Goal: Task Accomplishment & Management: Complete application form

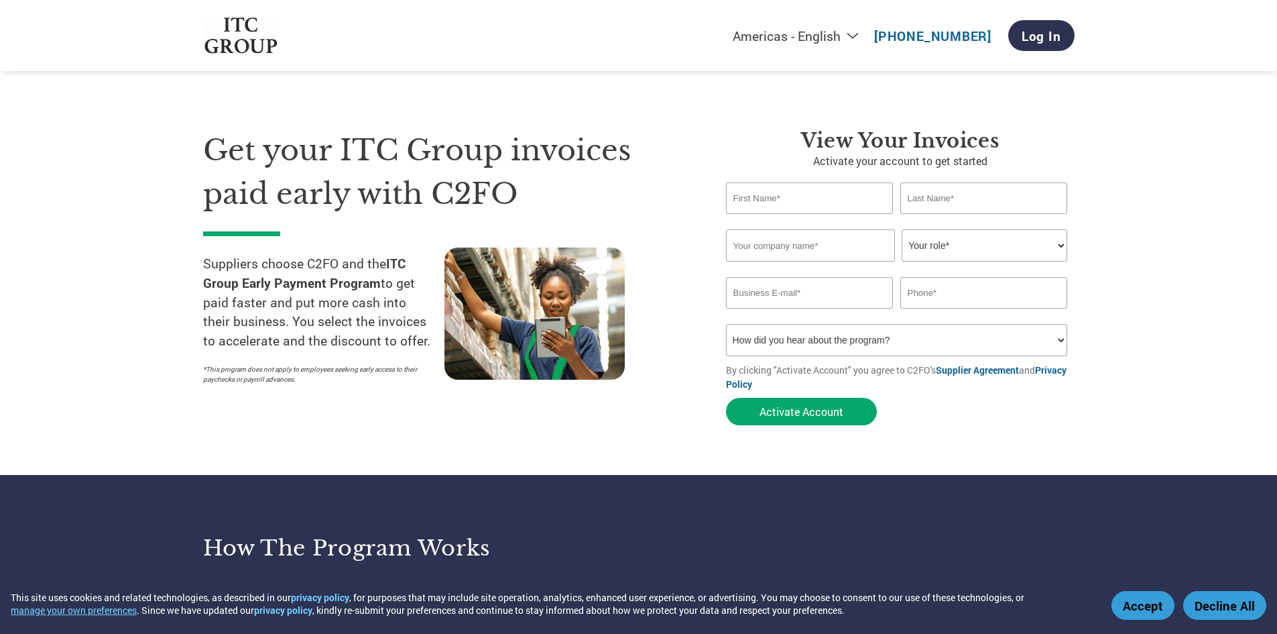
type input "[PERSON_NAME]"
click at [956, 204] on input "text" at bounding box center [984, 198] width 168 height 32
type input "[PERSON_NAME]"
click at [825, 194] on input "[PERSON_NAME]" at bounding box center [810, 198] width 168 height 32
type input "[PERSON_NAME]"
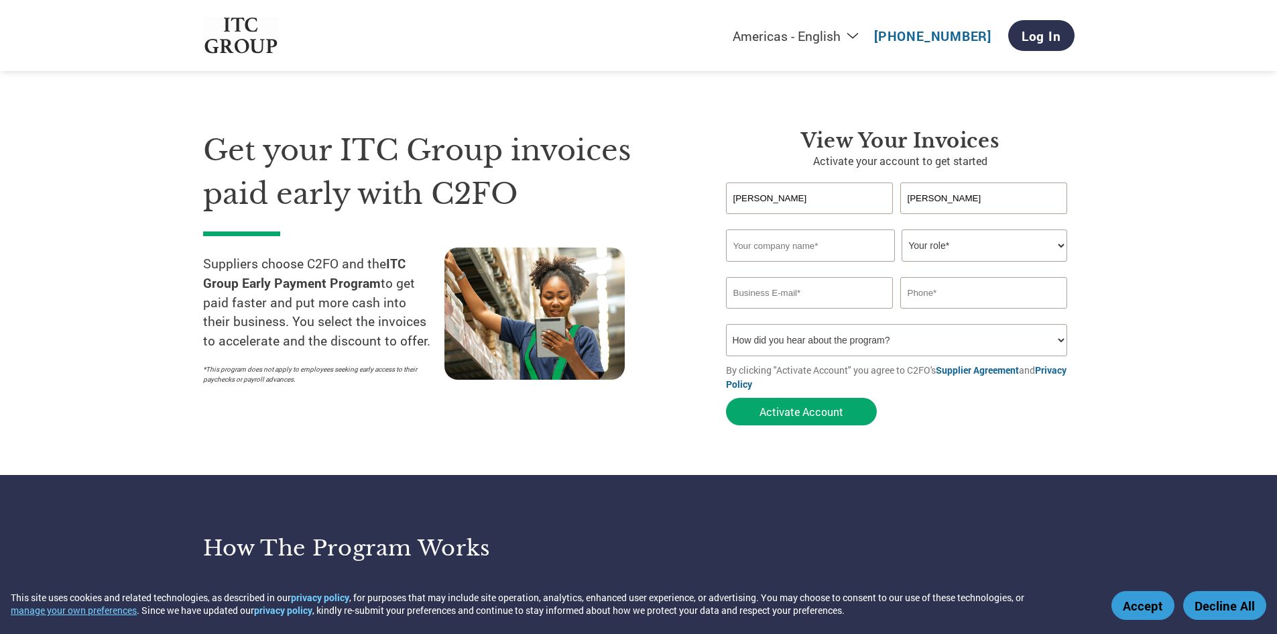
click at [762, 239] on input "text" at bounding box center [810, 245] width 169 height 32
type input "Rajhan Nutriments Pvt. Ltd."
click at [1046, 243] on select "Your role* CFO Controller Credit Manager Finance Director Treasurer CEO Preside…" at bounding box center [985, 245] width 166 height 32
select select "OFFICE_MANAGER"
click at [902, 229] on select "Your role* CFO Controller Credit Manager Finance Director Treasurer CEO Preside…" at bounding box center [985, 245] width 166 height 32
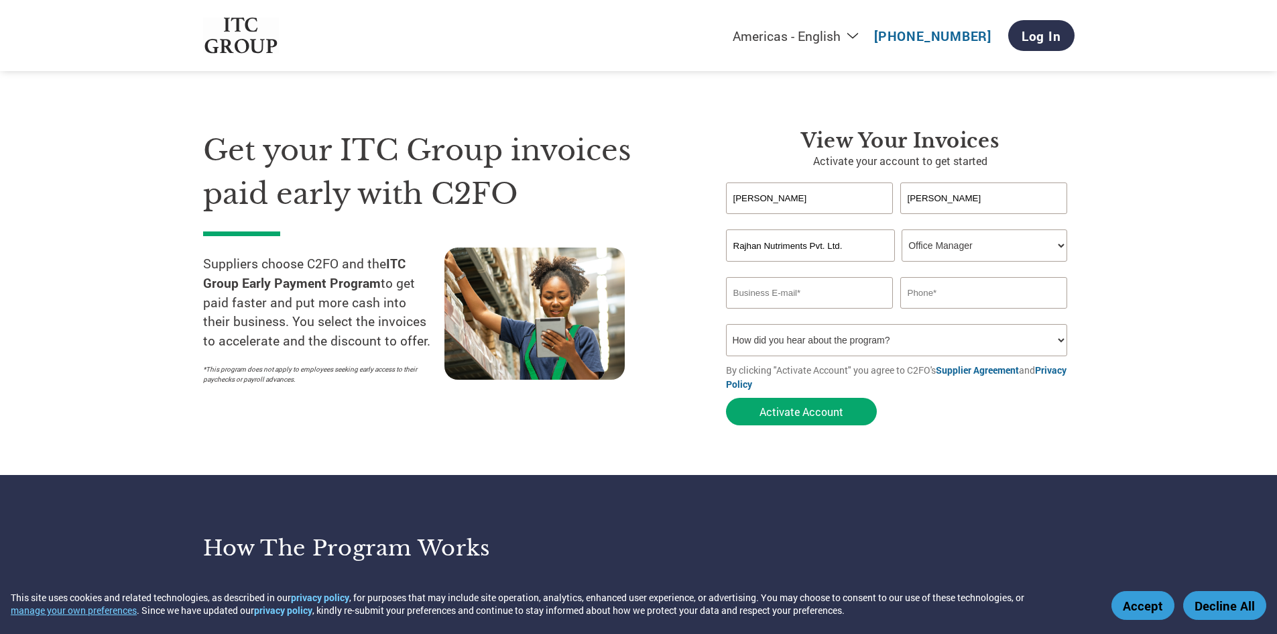
click at [800, 289] on input "email" at bounding box center [810, 293] width 168 height 32
type input "[PERSON_NAME][EMAIL_ADDRESS][DOMAIN_NAME]"
type input "7"
type input "9904911161"
click at [1001, 343] on select "How did you hear about the program? Received a letter Email Social Media Online…" at bounding box center [897, 340] width 342 height 32
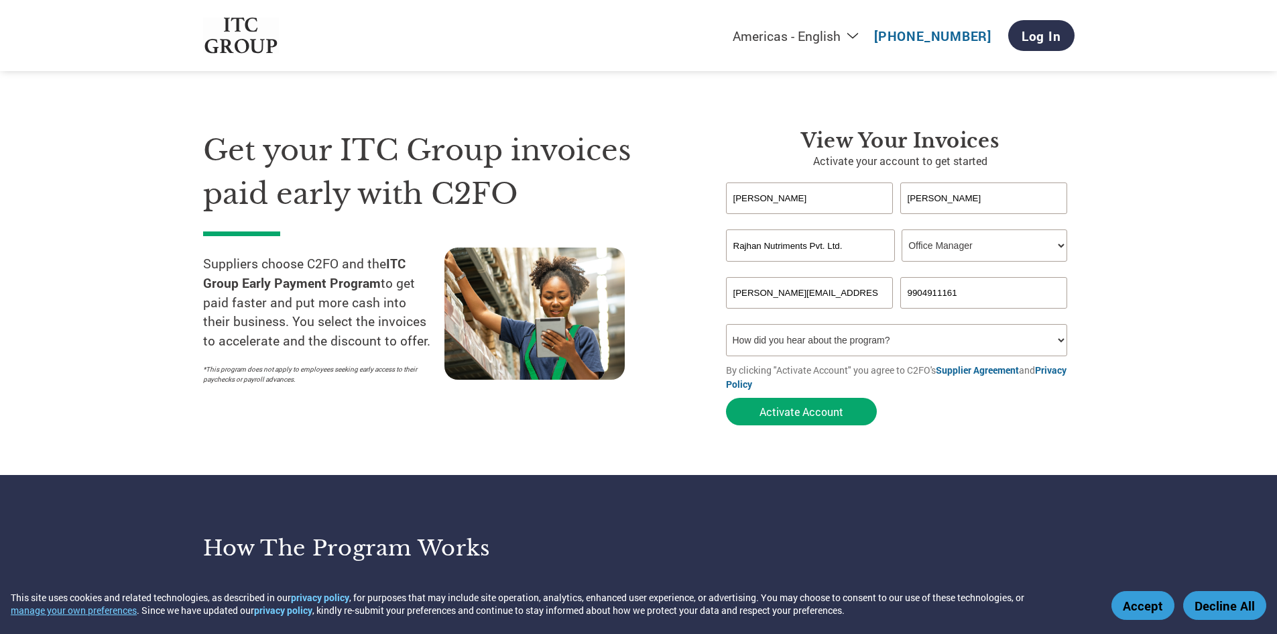
click at [1198, 335] on section "Get your ITC Group invoices paid early with C2FO Suppliers choose C2FO and the …" at bounding box center [638, 264] width 1277 height 421
click at [1025, 336] on select "How did you hear about the program? Received a letter Email Social Media Online…" at bounding box center [897, 340] width 342 height 32
select select "Email"
click at [726, 324] on select "How did you hear about the program? Received a letter Email Social Media Online…" at bounding box center [897, 340] width 342 height 32
click at [857, 414] on button "Activate Account" at bounding box center [801, 411] width 151 height 27
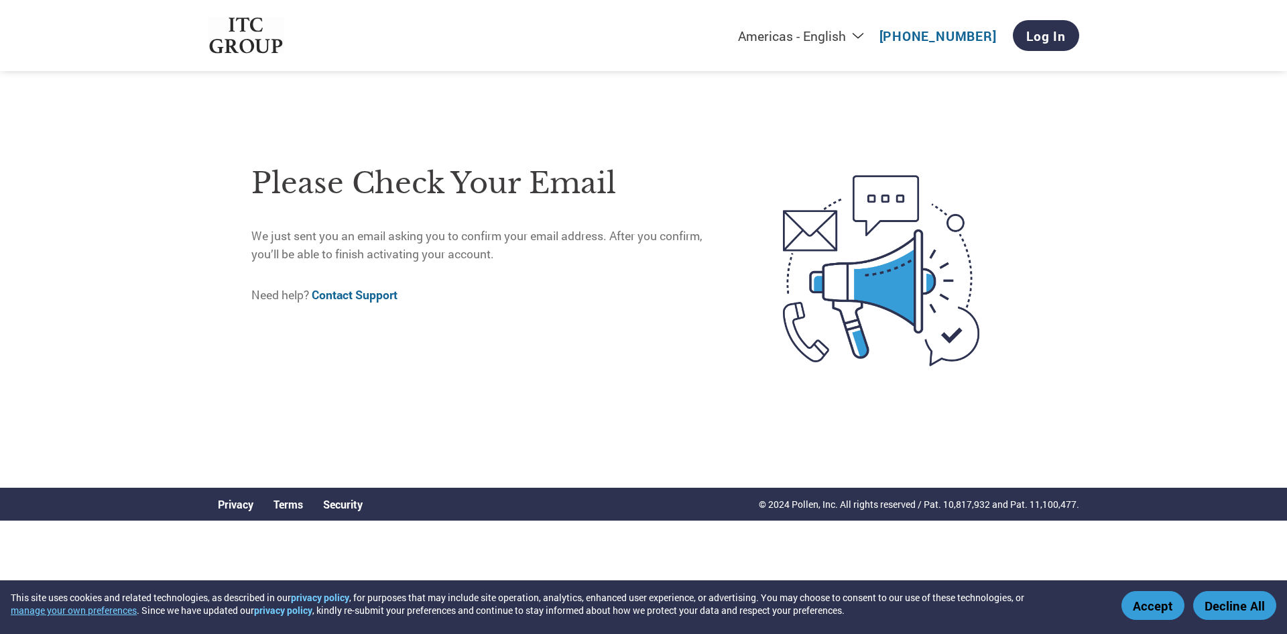
click at [1159, 612] on button "Accept" at bounding box center [1153, 605] width 63 height 29
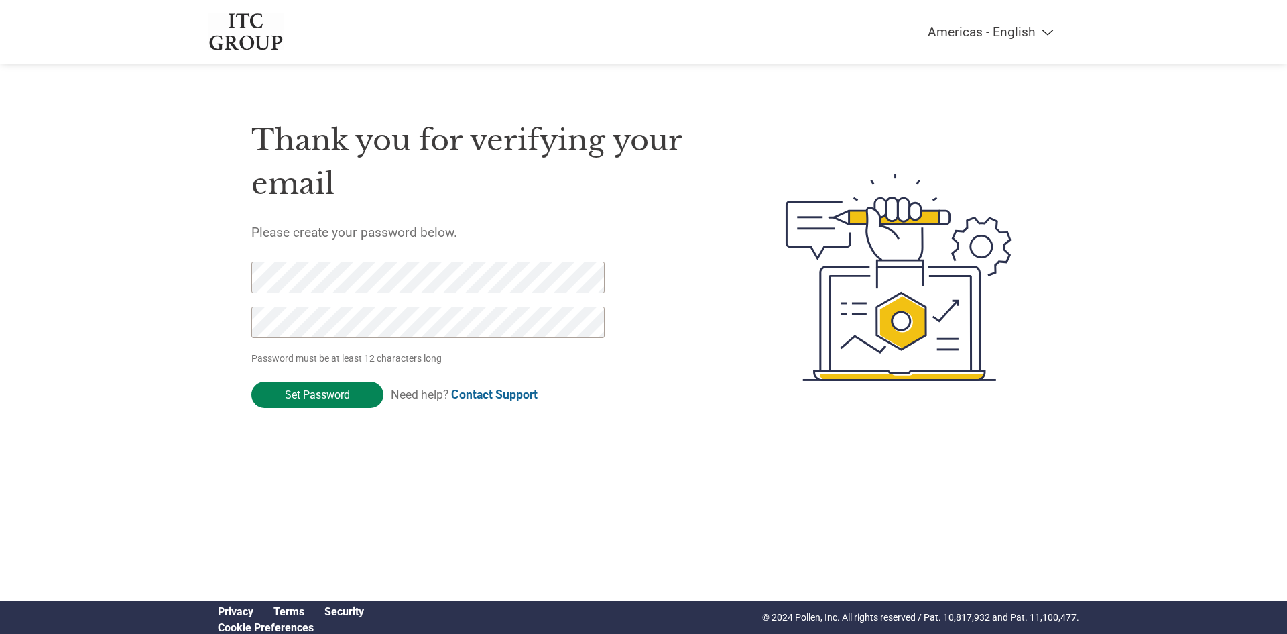
click at [317, 392] on input "Set Password" at bounding box center [317, 394] width 132 height 26
